Goal: Navigation & Orientation: Find specific page/section

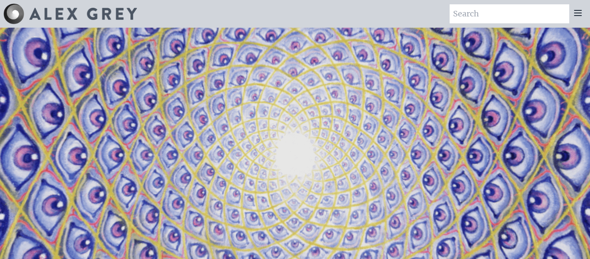
click at [577, 16] on icon at bounding box center [578, 13] width 10 height 10
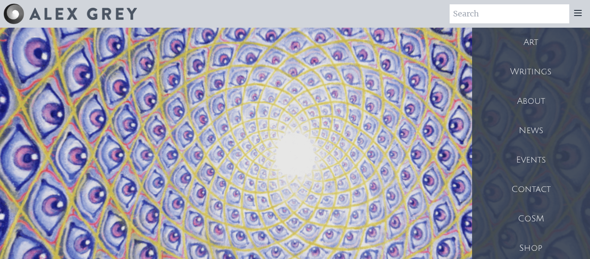
click at [520, 251] on div "Shop" at bounding box center [531, 247] width 118 height 29
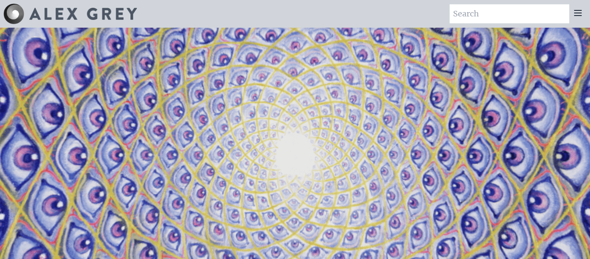
click at [575, 14] on icon at bounding box center [578, 13] width 10 height 10
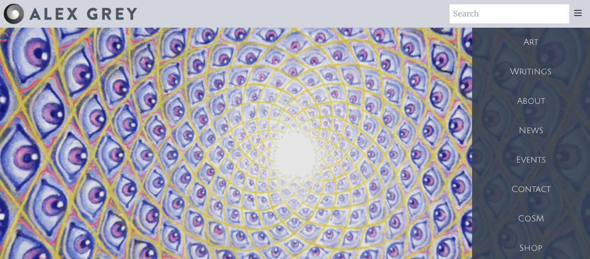
click at [534, 246] on div "Shop" at bounding box center [531, 247] width 118 height 29
